Goal: Task Accomplishment & Management: Manage account settings

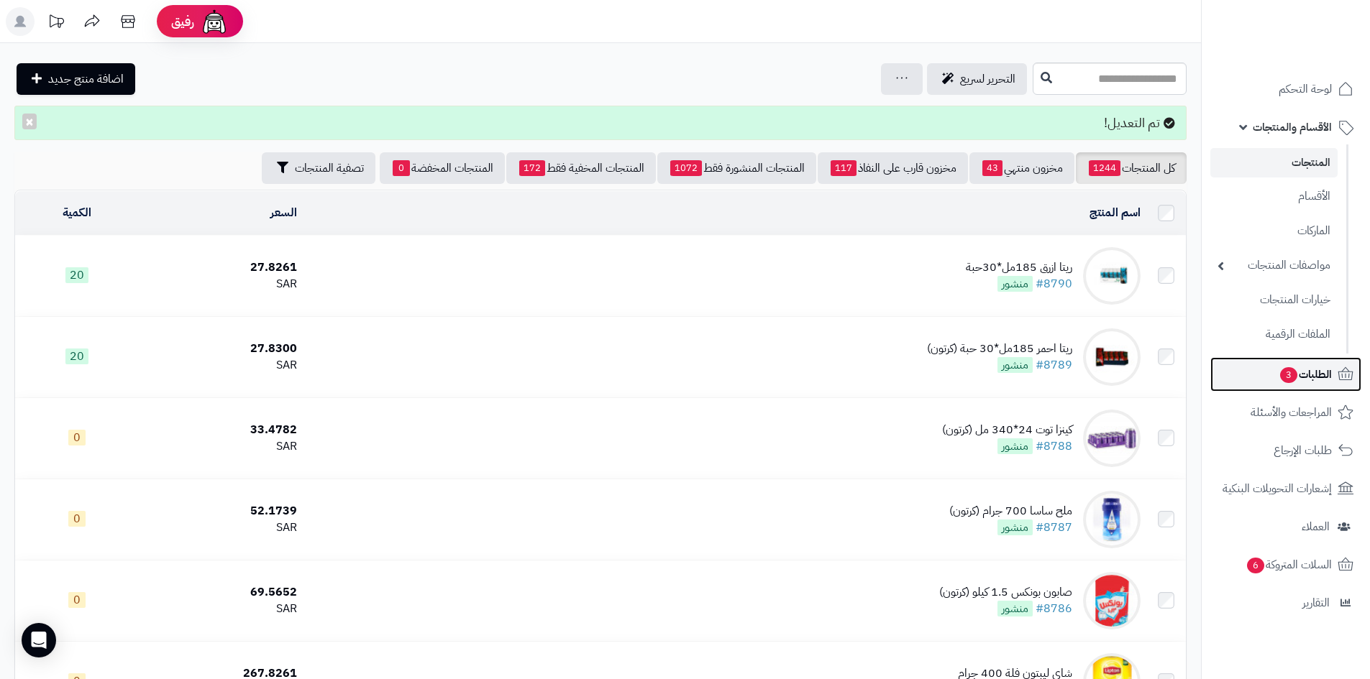
click at [1322, 376] on span "الطلبات 3" at bounding box center [1304, 375] width 53 height 20
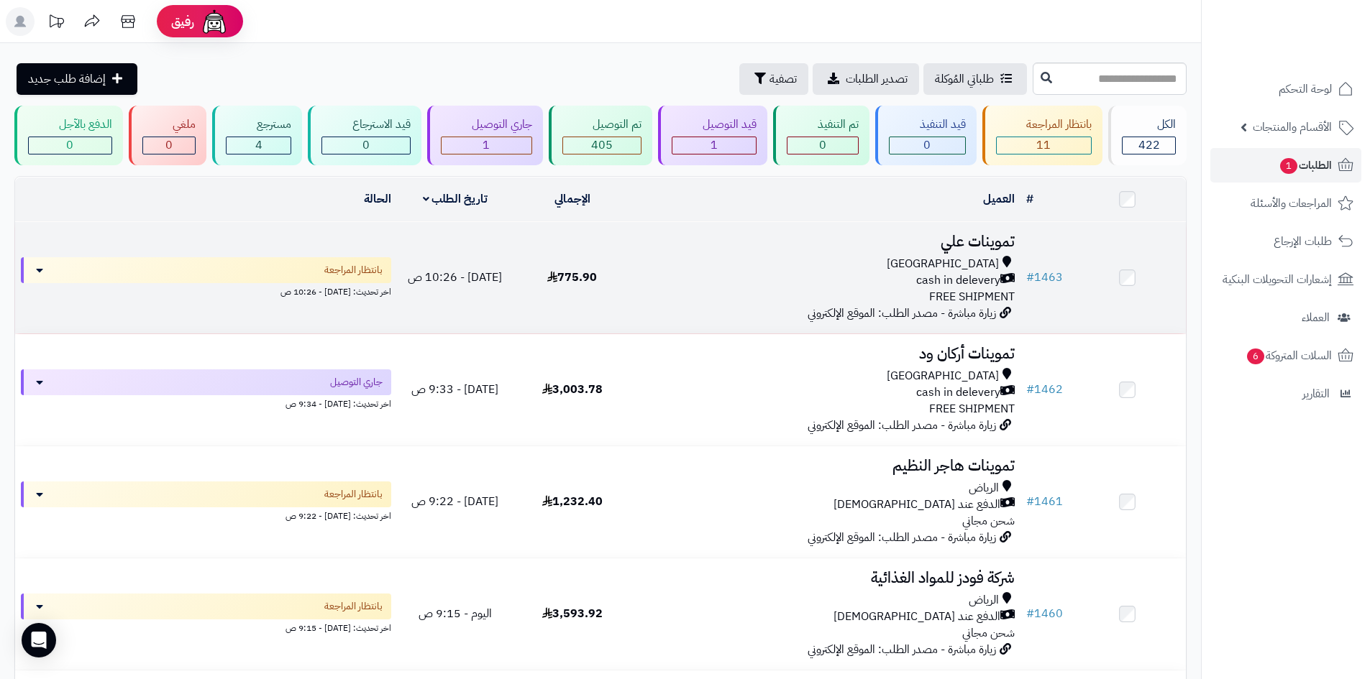
click at [662, 273] on div "cash in delevery" at bounding box center [825, 281] width 378 height 17
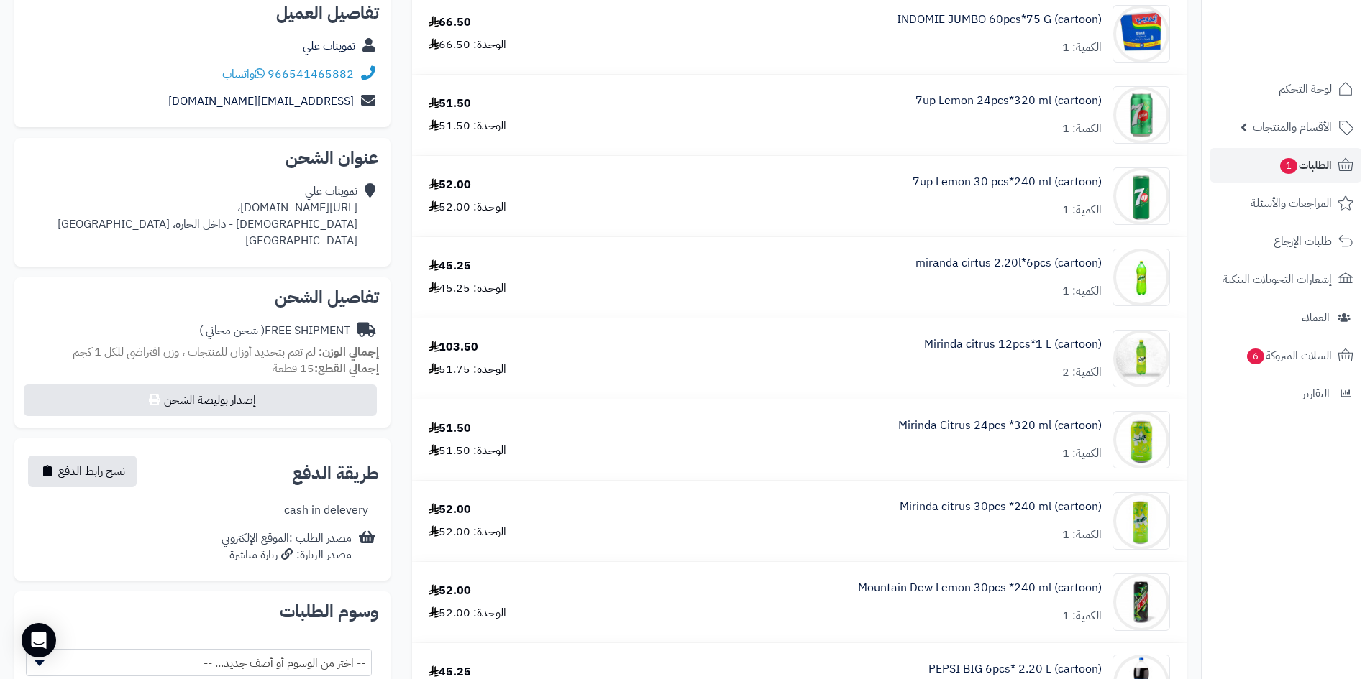
scroll to position [72, 0]
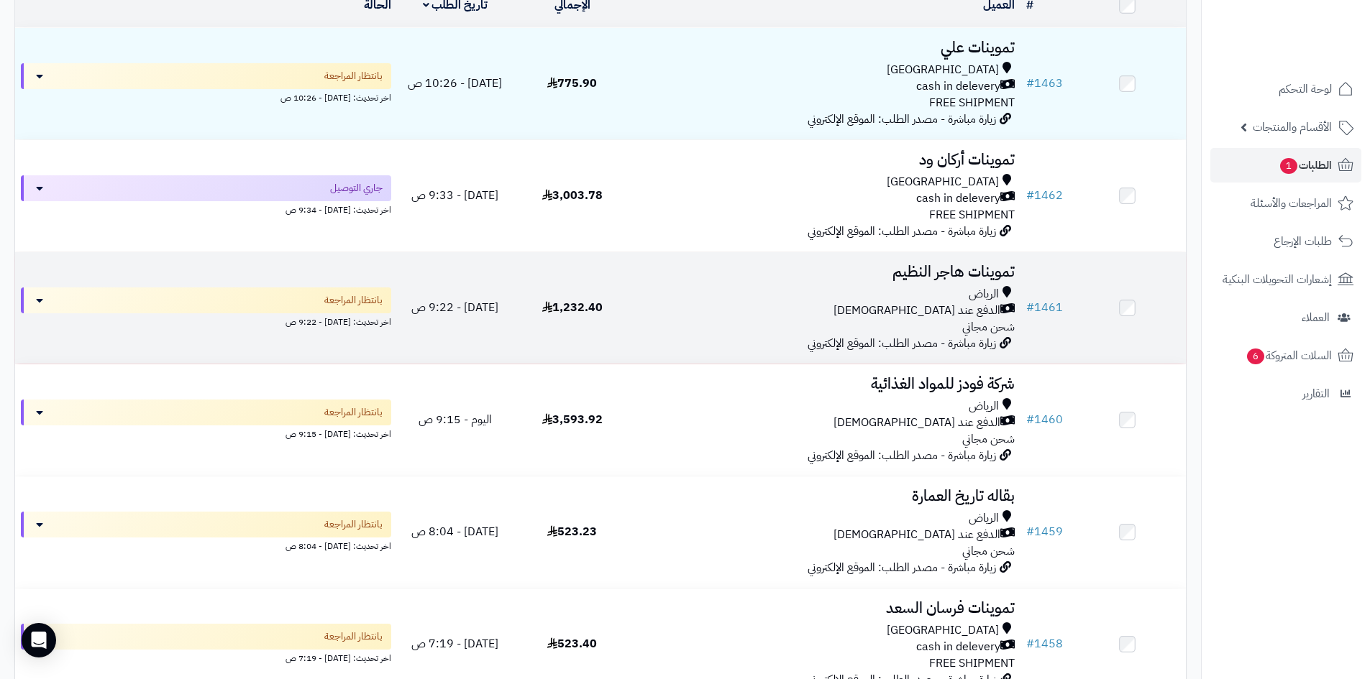
scroll to position [216, 0]
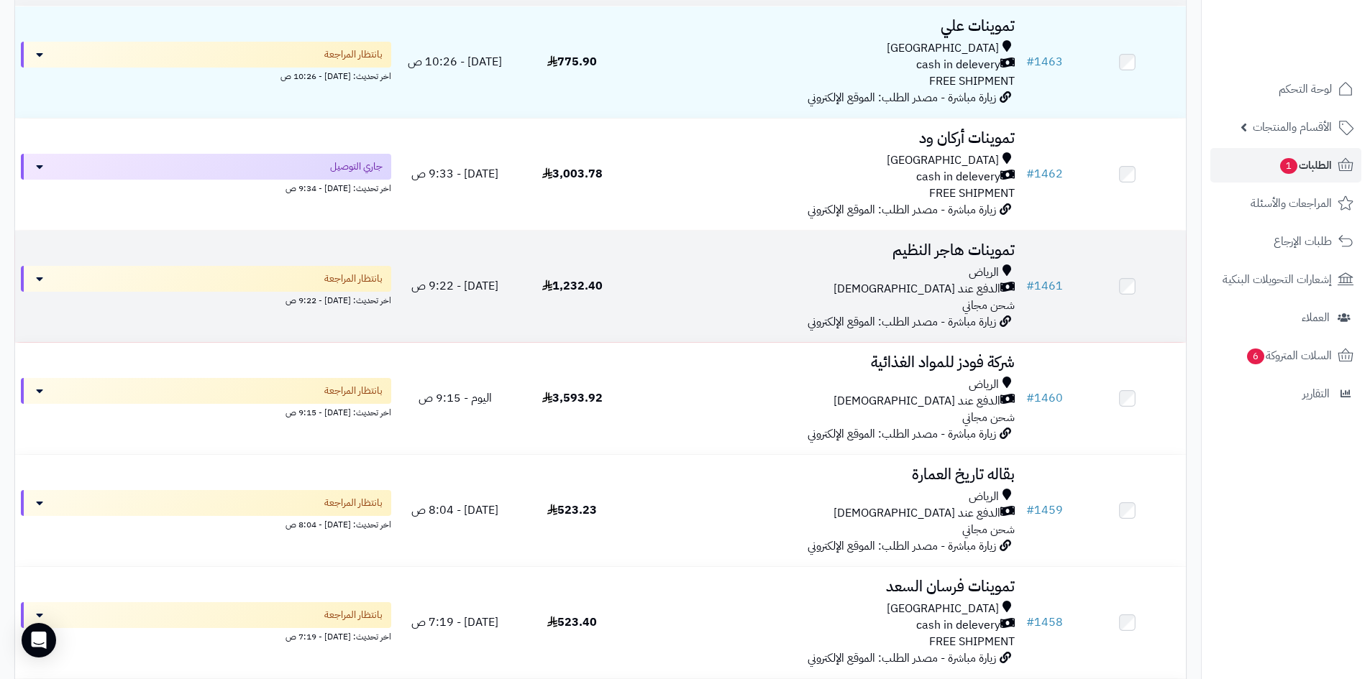
click at [691, 281] on div "الدفع عند [DEMOGRAPHIC_DATA]" at bounding box center [825, 289] width 378 height 17
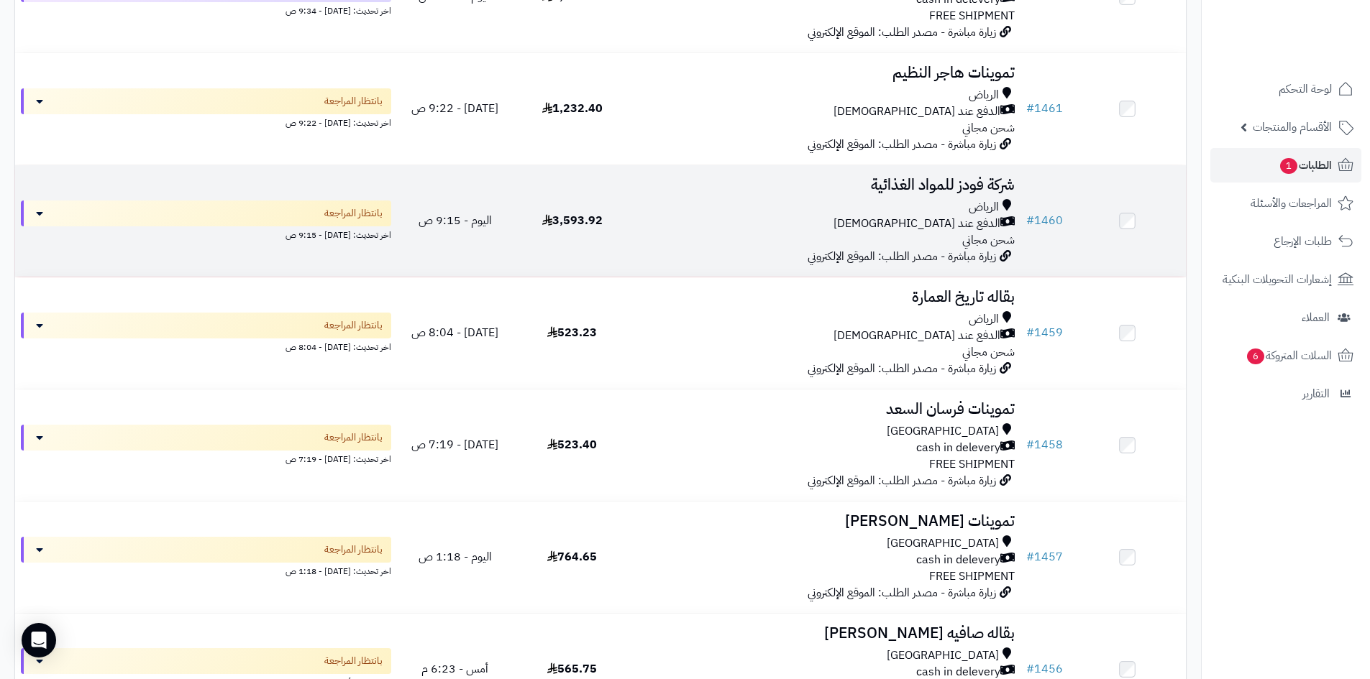
scroll to position [431, 0]
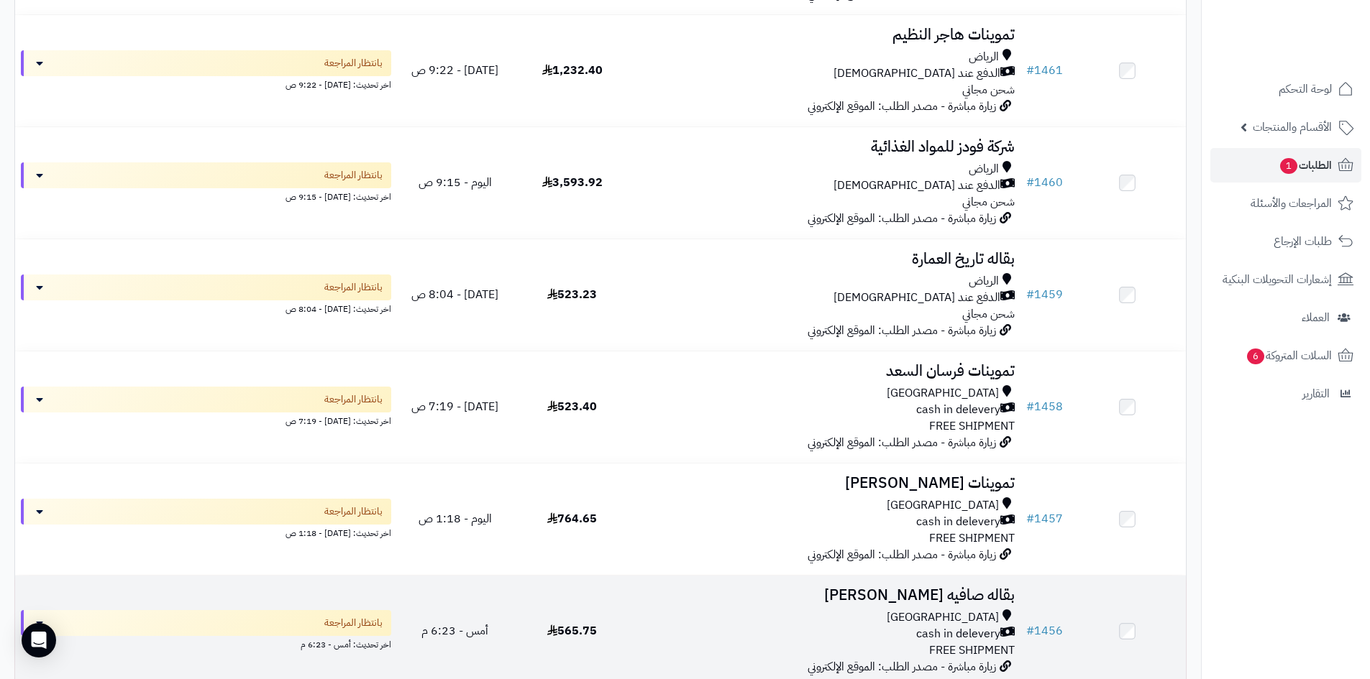
click at [792, 599] on h3 "بقاله صافيه [PERSON_NAME]" at bounding box center [825, 595] width 378 height 17
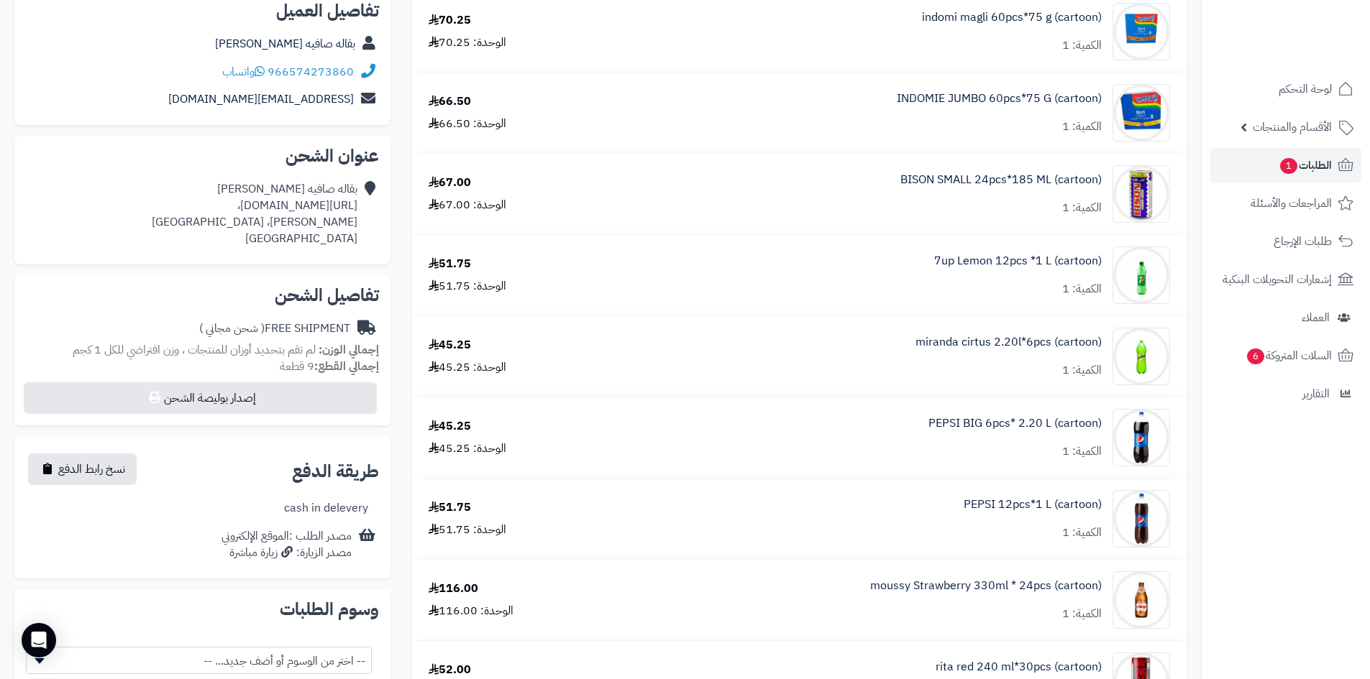
scroll to position [72, 0]
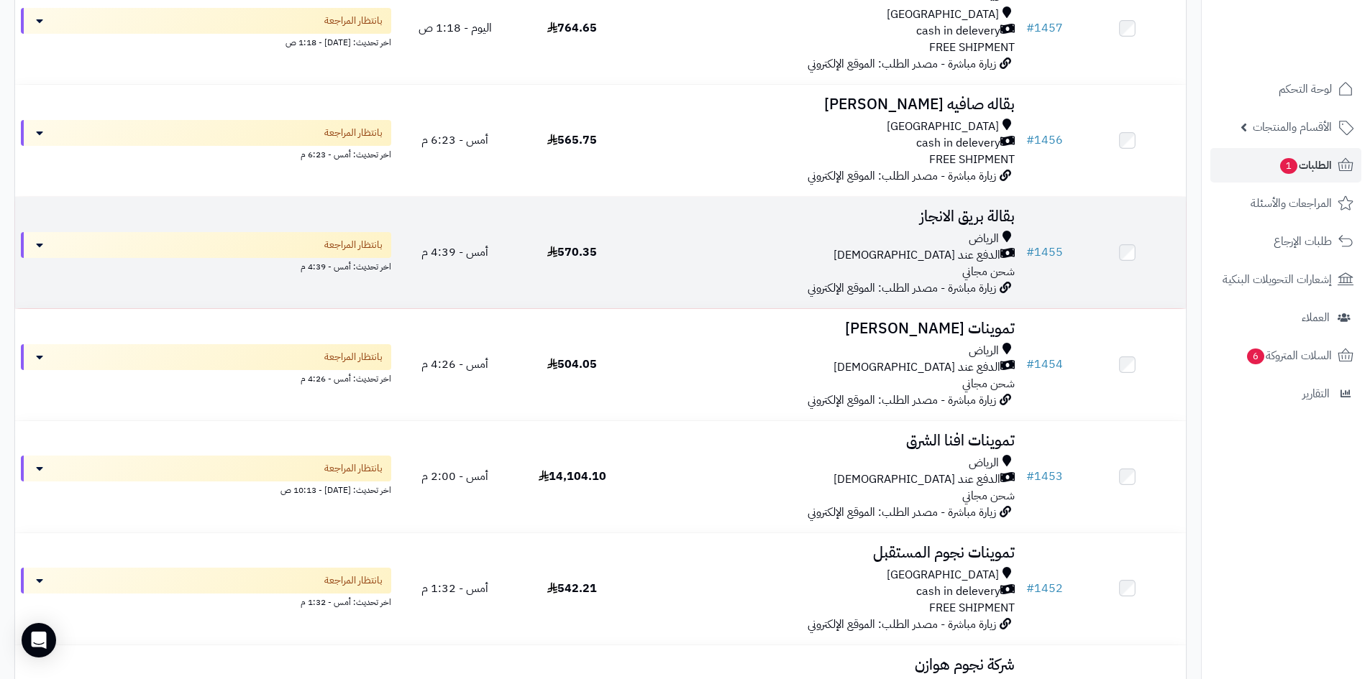
scroll to position [935, 0]
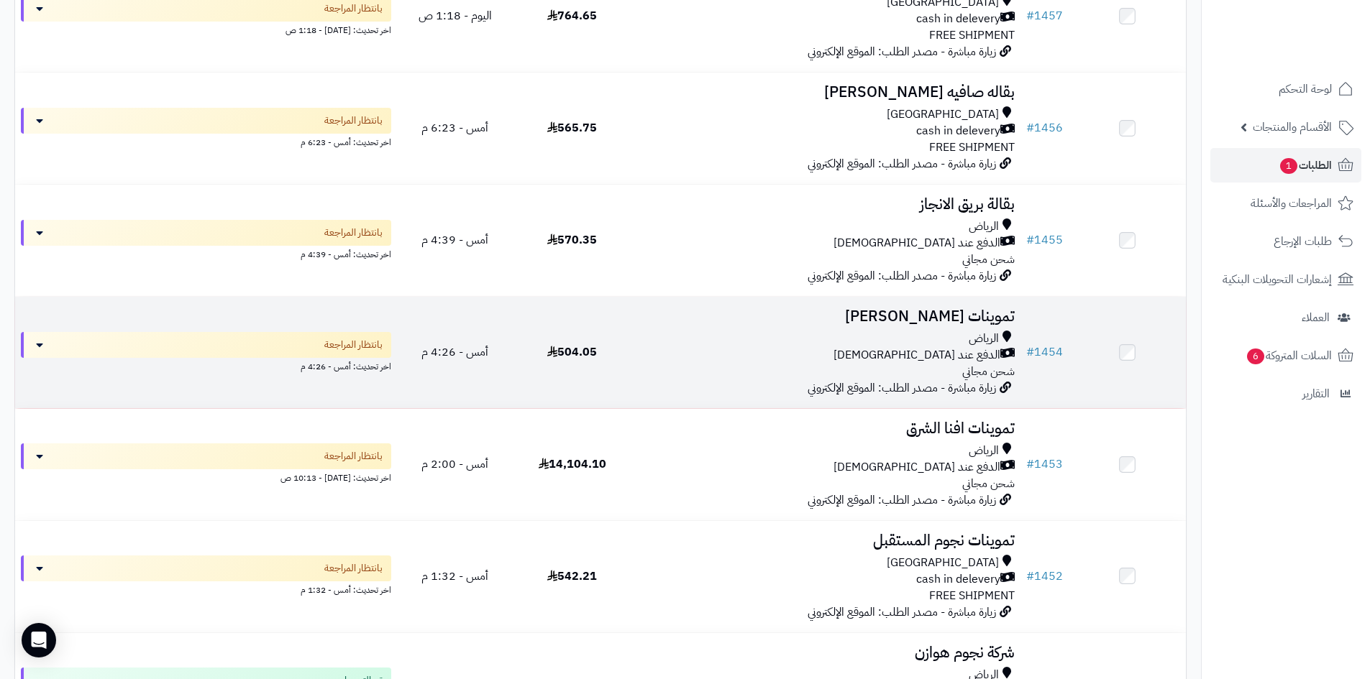
click at [808, 362] on div "[PERSON_NAME] عند الاستلام شحن مجاني" at bounding box center [825, 356] width 378 height 50
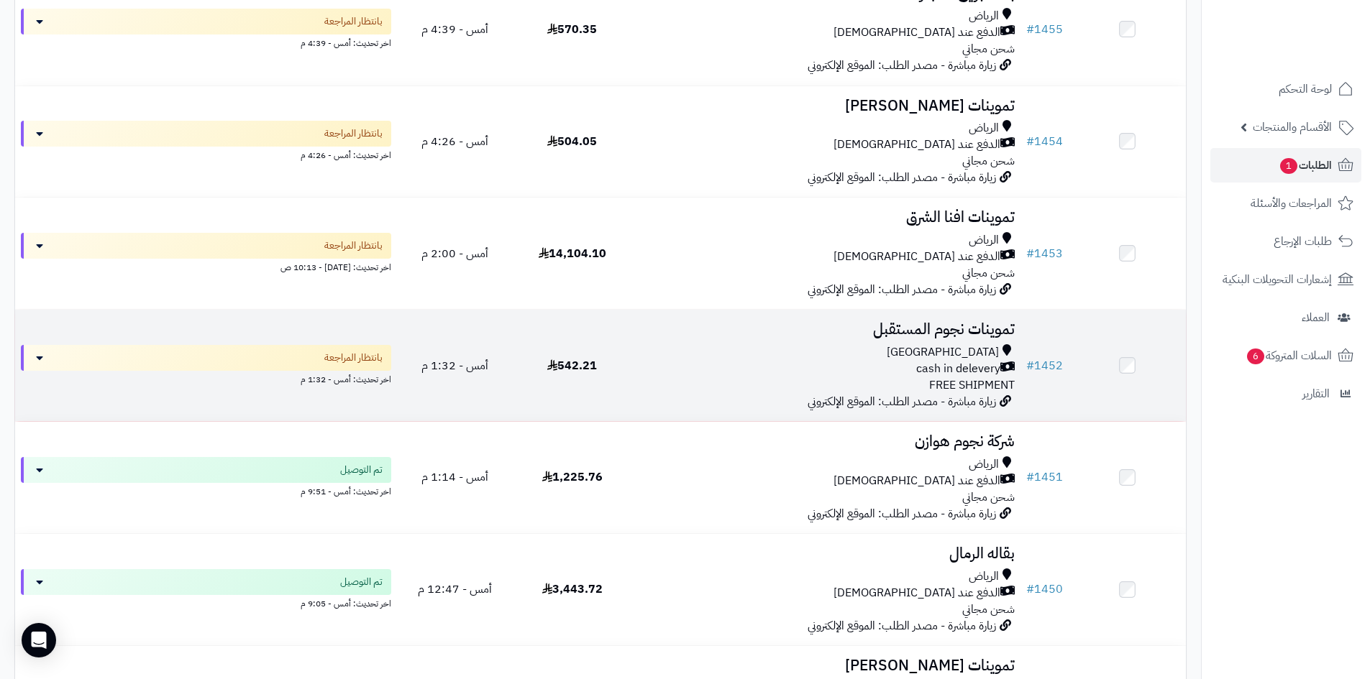
scroll to position [1150, 0]
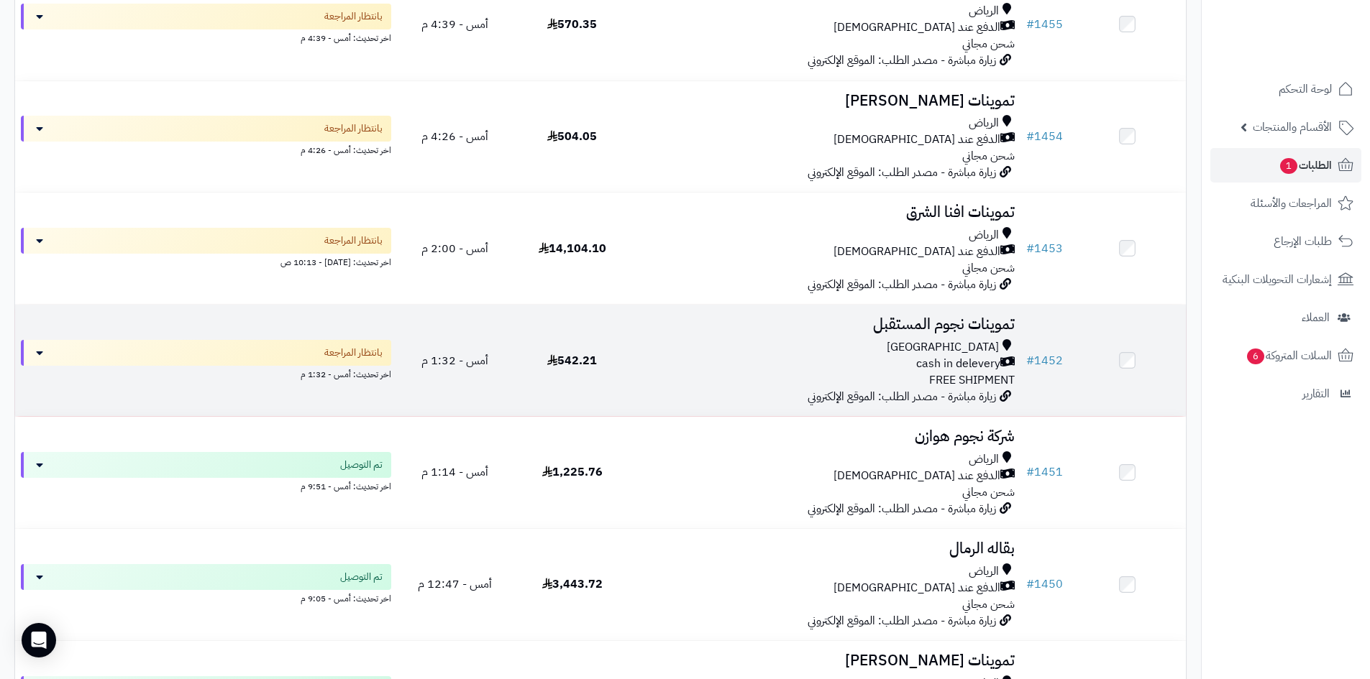
click at [603, 375] on td "542.21" at bounding box center [571, 360] width 117 height 111
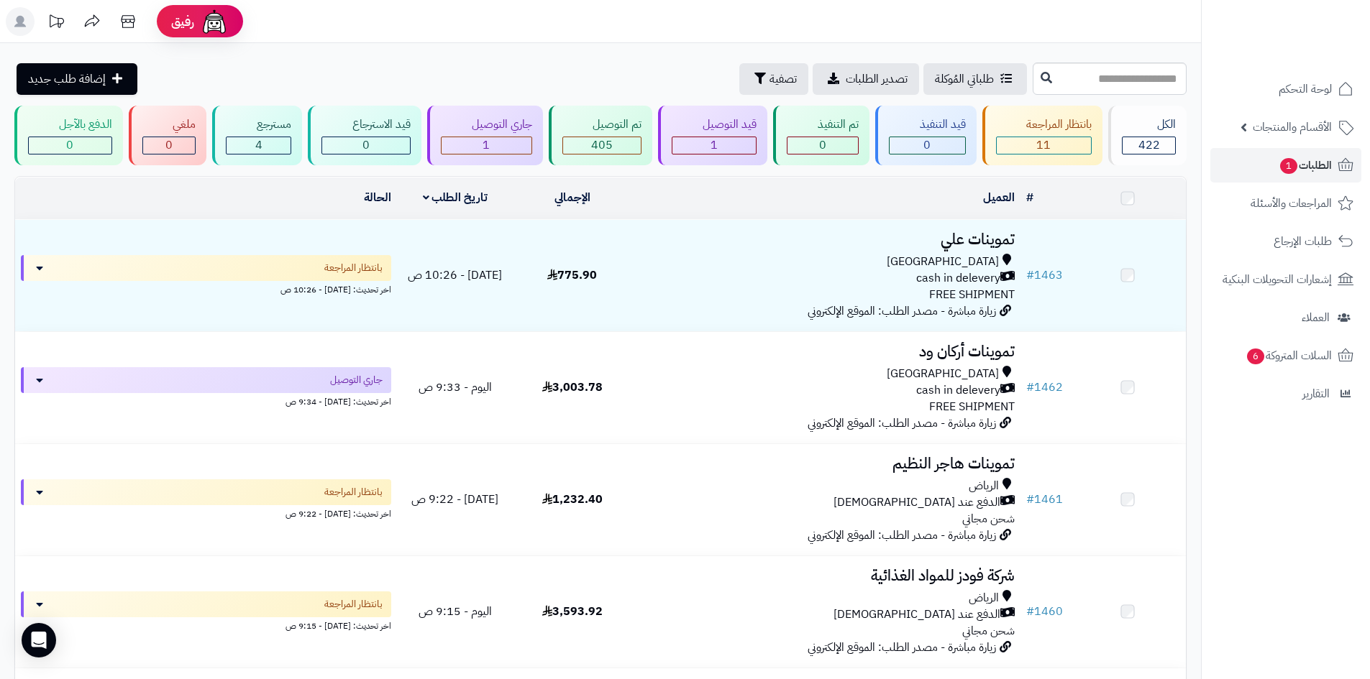
scroll to position [1150, 0]
